Goal: Task Accomplishment & Management: Manage account settings

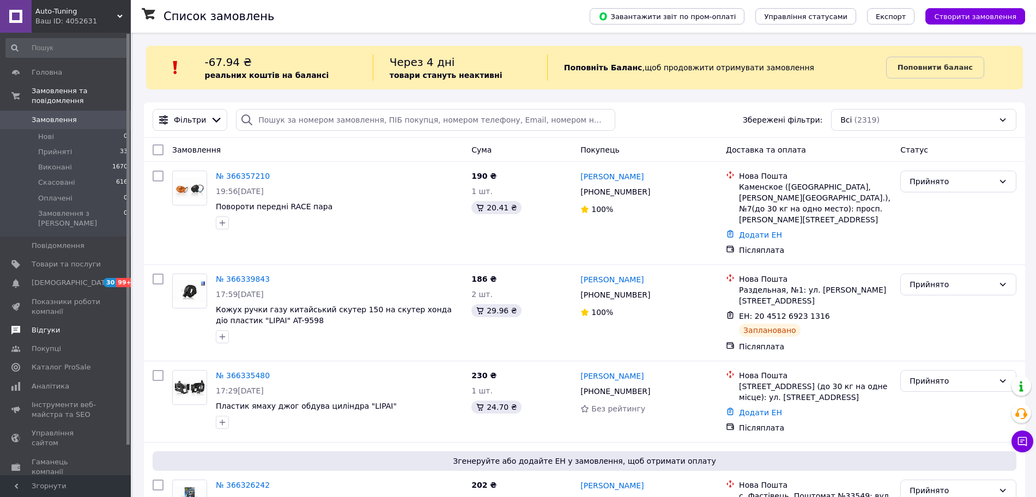
click at [52, 325] on span "Відгуки" at bounding box center [46, 330] width 28 height 10
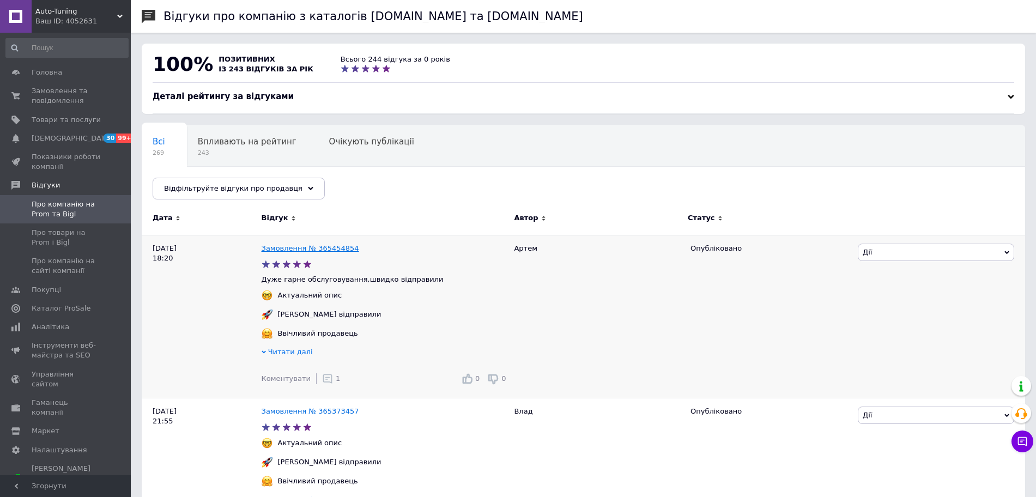
scroll to position [272, 0]
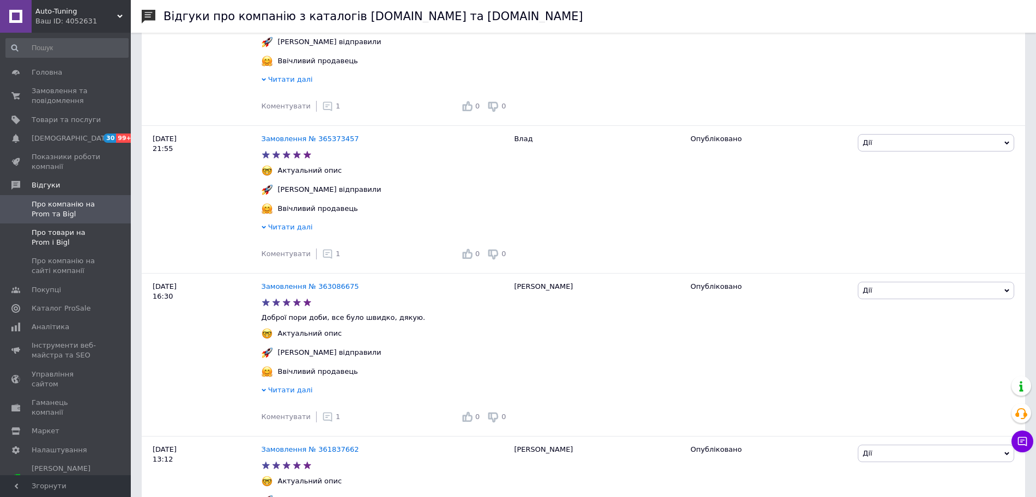
click at [57, 241] on span "Про товари на Prom і Bigl" at bounding box center [66, 238] width 69 height 20
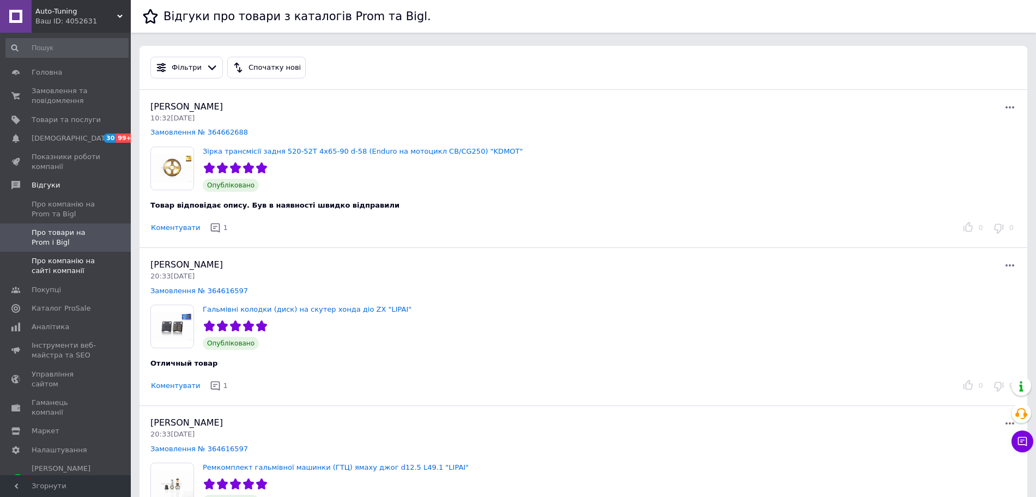
click at [65, 272] on span "Про компанію на сайті компанії" at bounding box center [66, 266] width 69 height 20
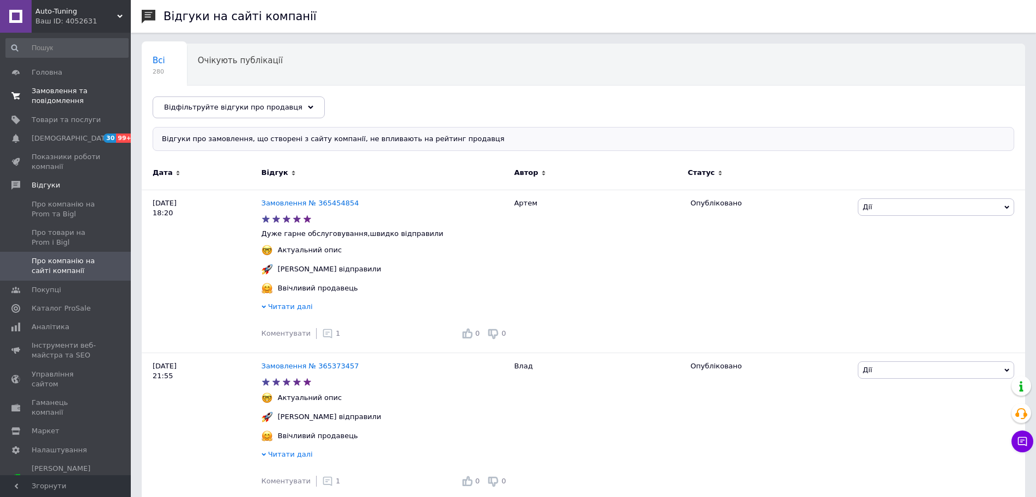
click at [84, 89] on span "Замовлення та повідомлення" at bounding box center [66, 96] width 69 height 20
